Goal: Transaction & Acquisition: Purchase product/service

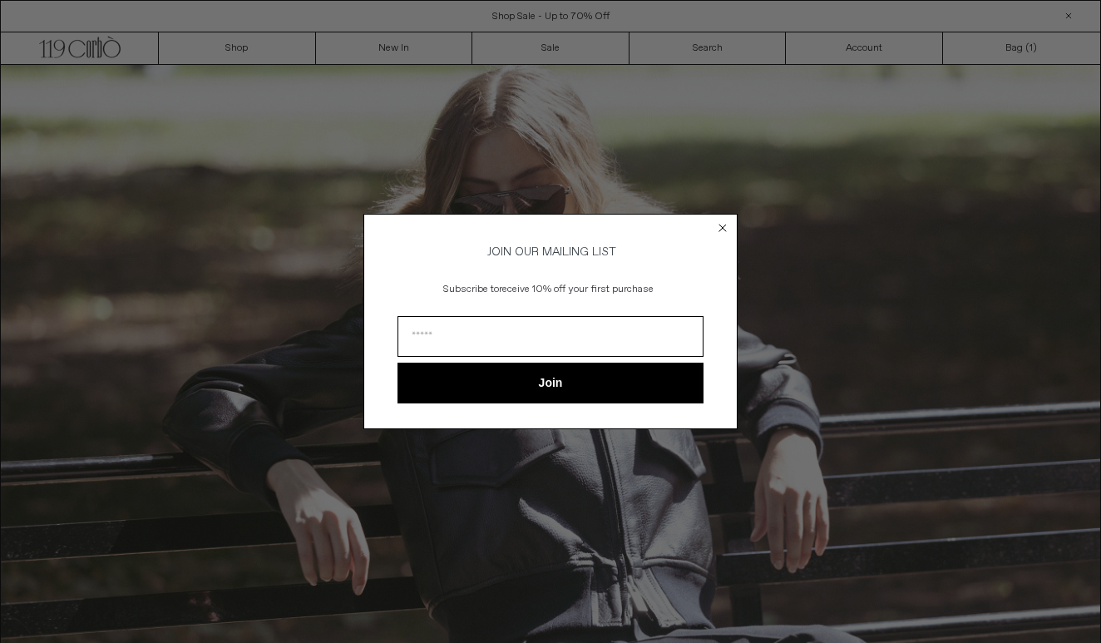
click at [725, 220] on circle "Close dialog" at bounding box center [723, 228] width 16 height 16
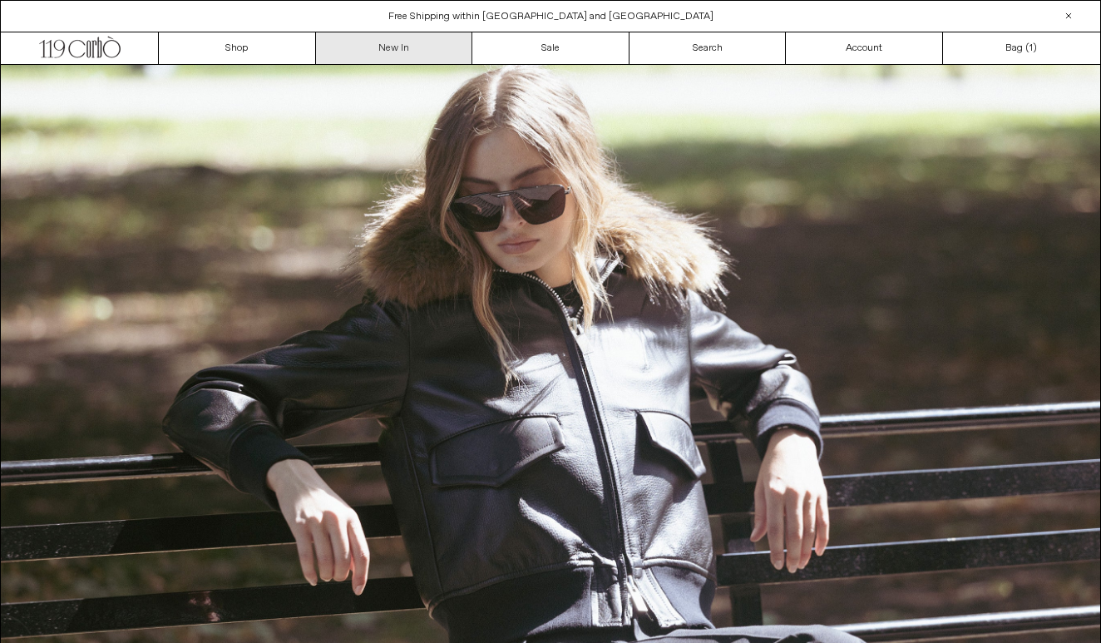
click at [359, 56] on link "New In" at bounding box center [394, 48] width 157 height 32
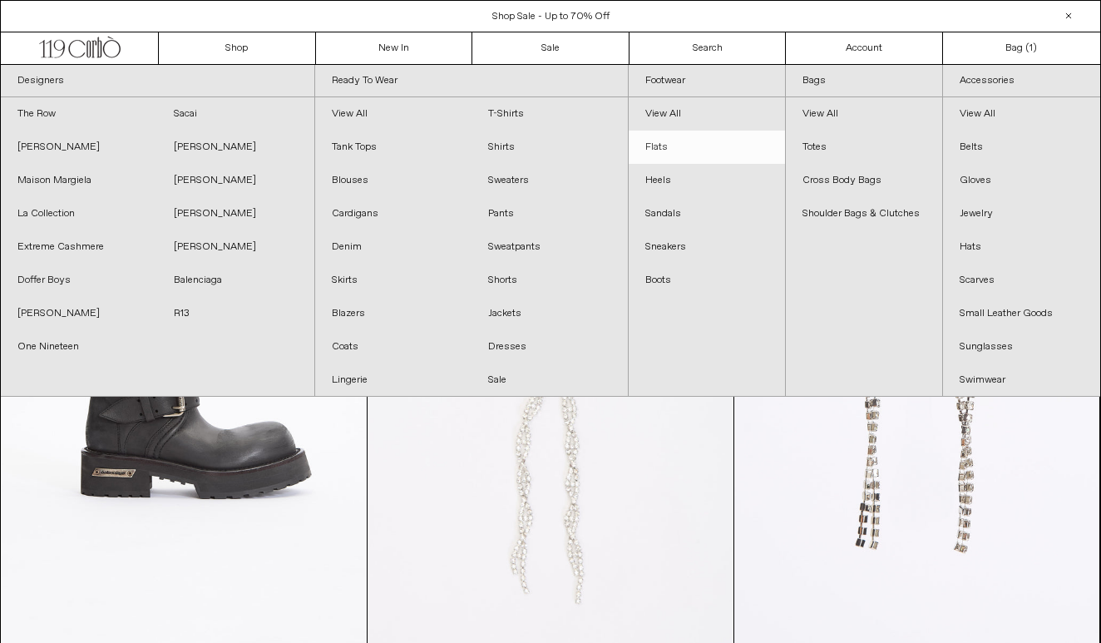
click at [650, 143] on link "Flats" at bounding box center [707, 147] width 156 height 33
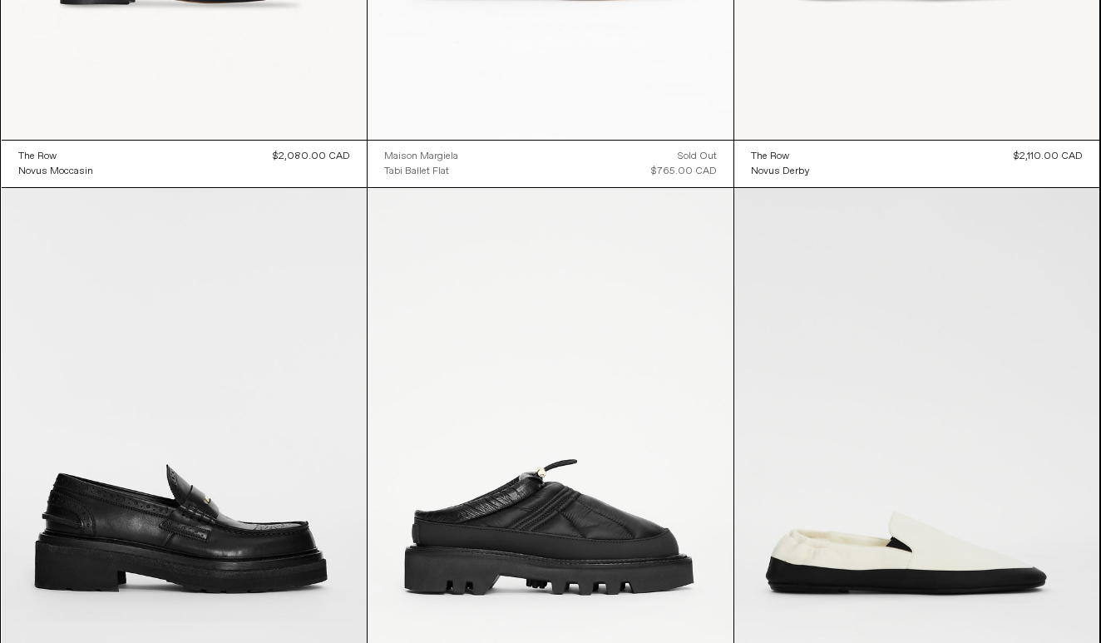
scroll to position [1929, 0]
